Goal: Find specific page/section: Find specific page/section

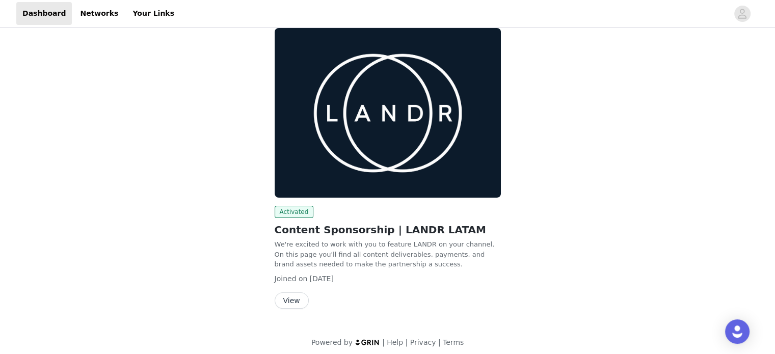
scroll to position [67, 0]
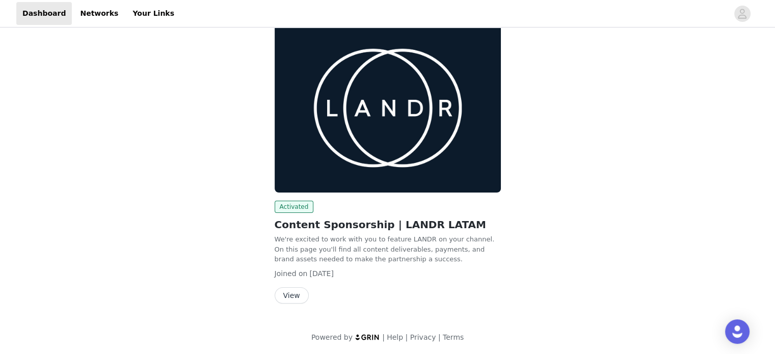
click at [287, 293] on button "View" at bounding box center [292, 295] width 34 height 16
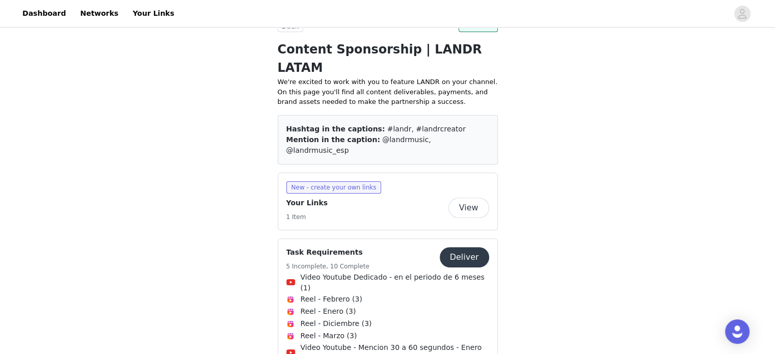
scroll to position [289, 0]
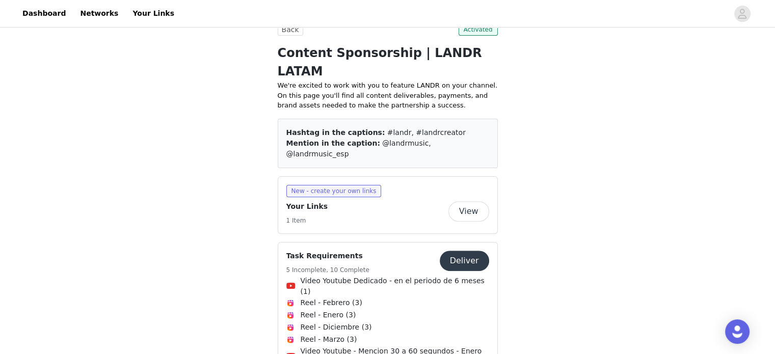
click at [478, 201] on button "View" at bounding box center [468, 211] width 41 height 20
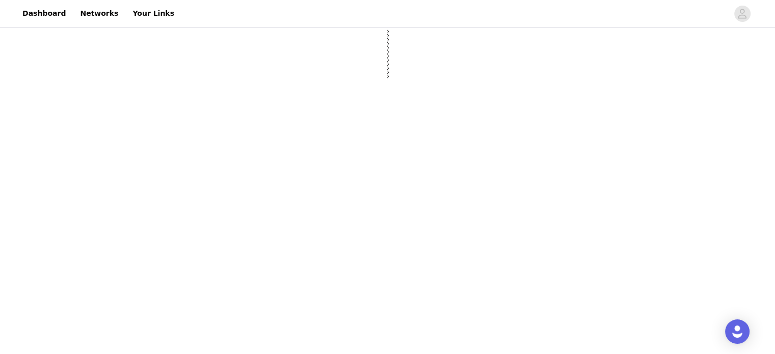
select select "12"
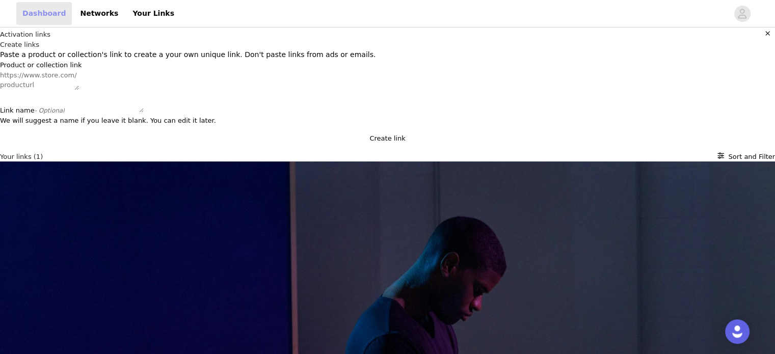
click at [31, 19] on link "Dashboard" at bounding box center [44, 13] width 56 height 23
